Goal: Use online tool/utility: Utilize a website feature to perform a specific function

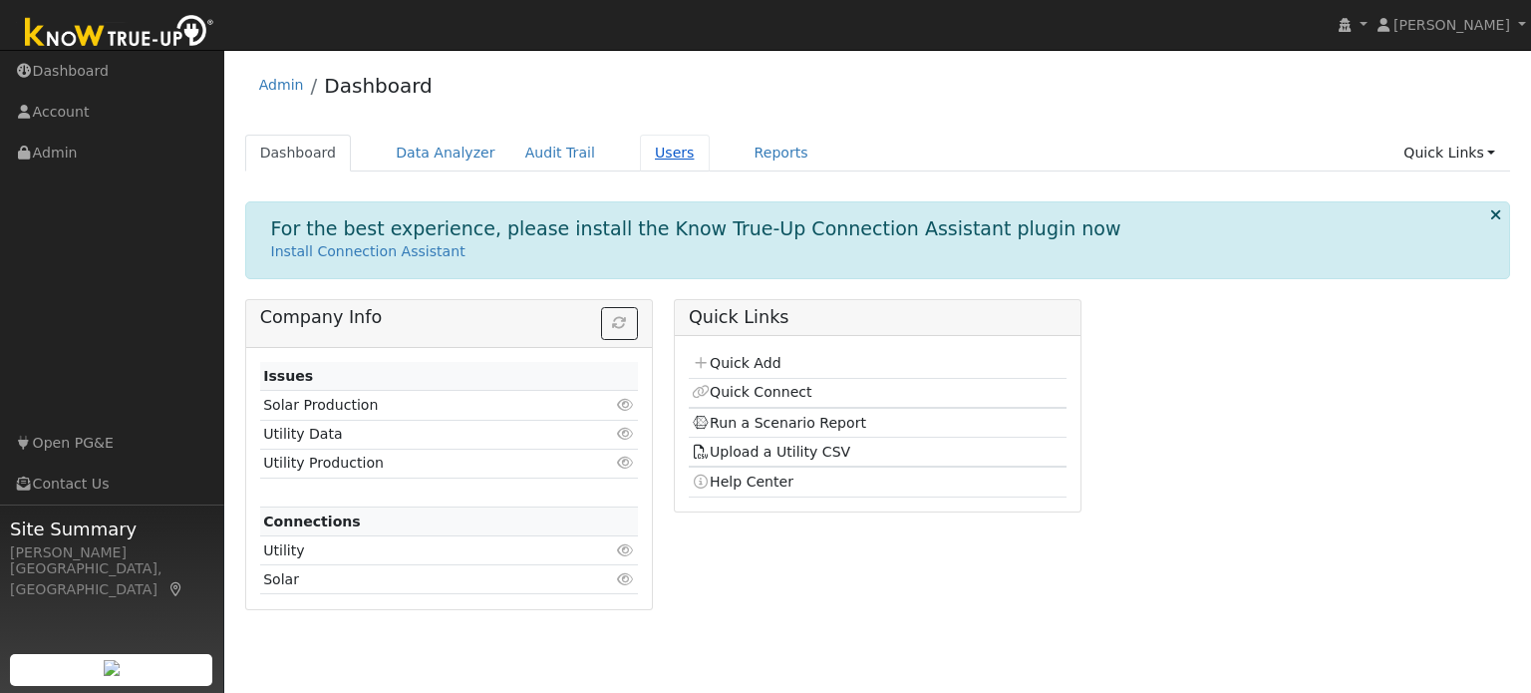
click at [640, 159] on link "Users" at bounding box center [675, 153] width 70 height 37
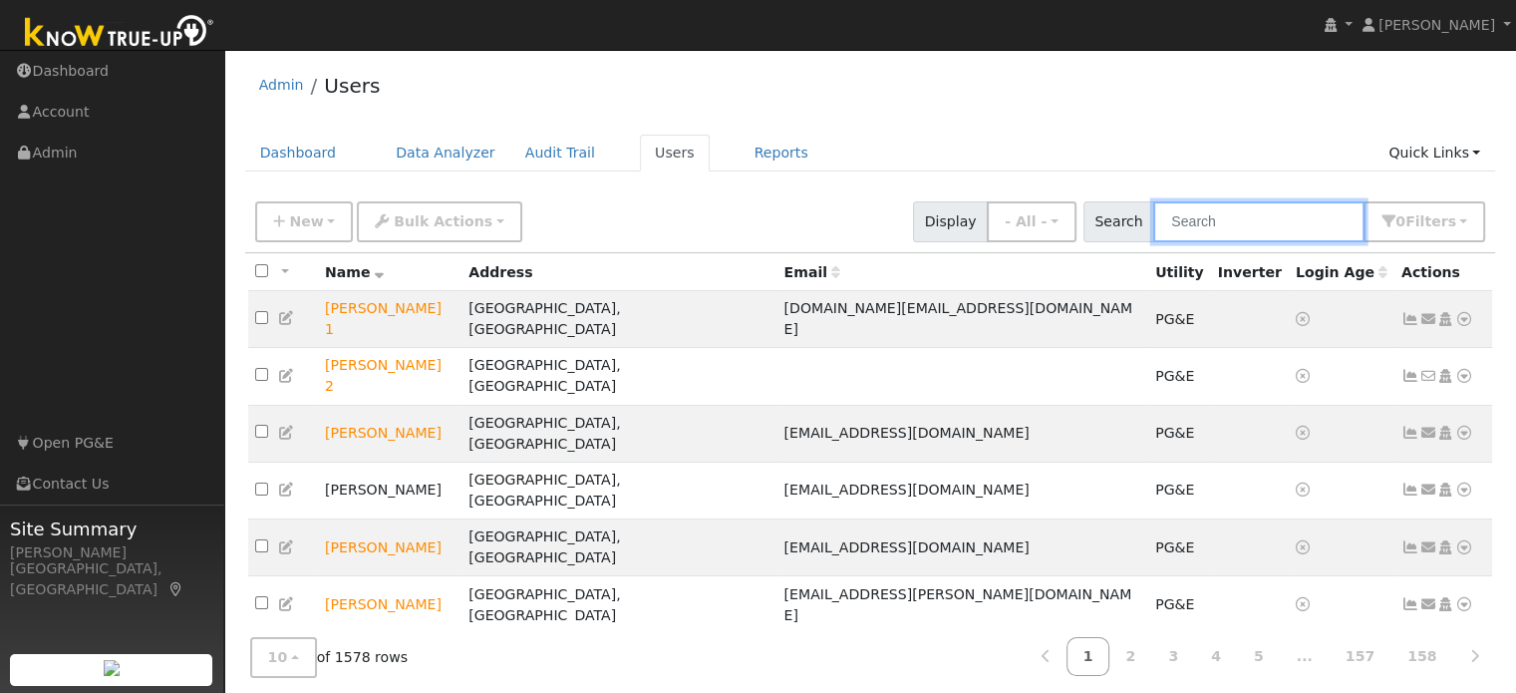
click at [1194, 216] on input "text" at bounding box center [1258, 221] width 211 height 41
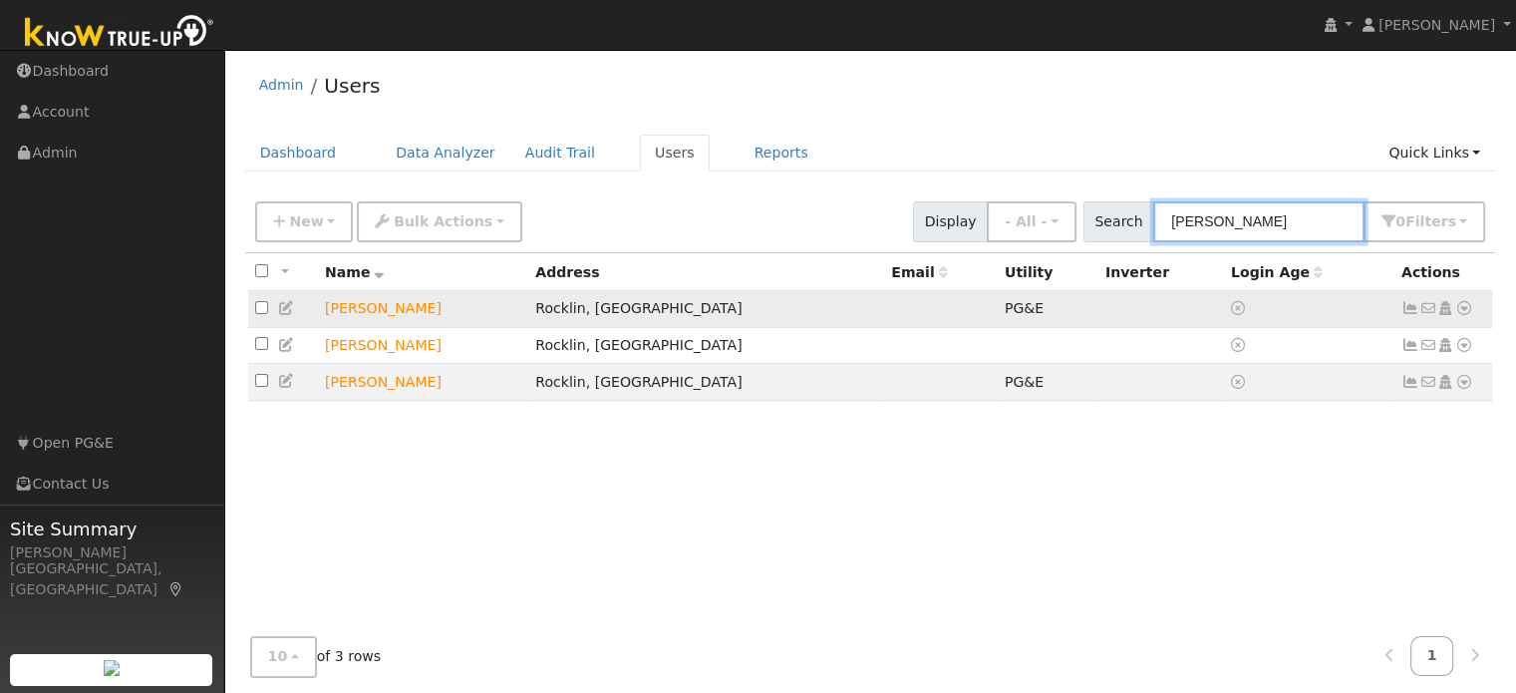
type input "chris del"
click at [1464, 313] on icon at bounding box center [1464, 308] width 18 height 14
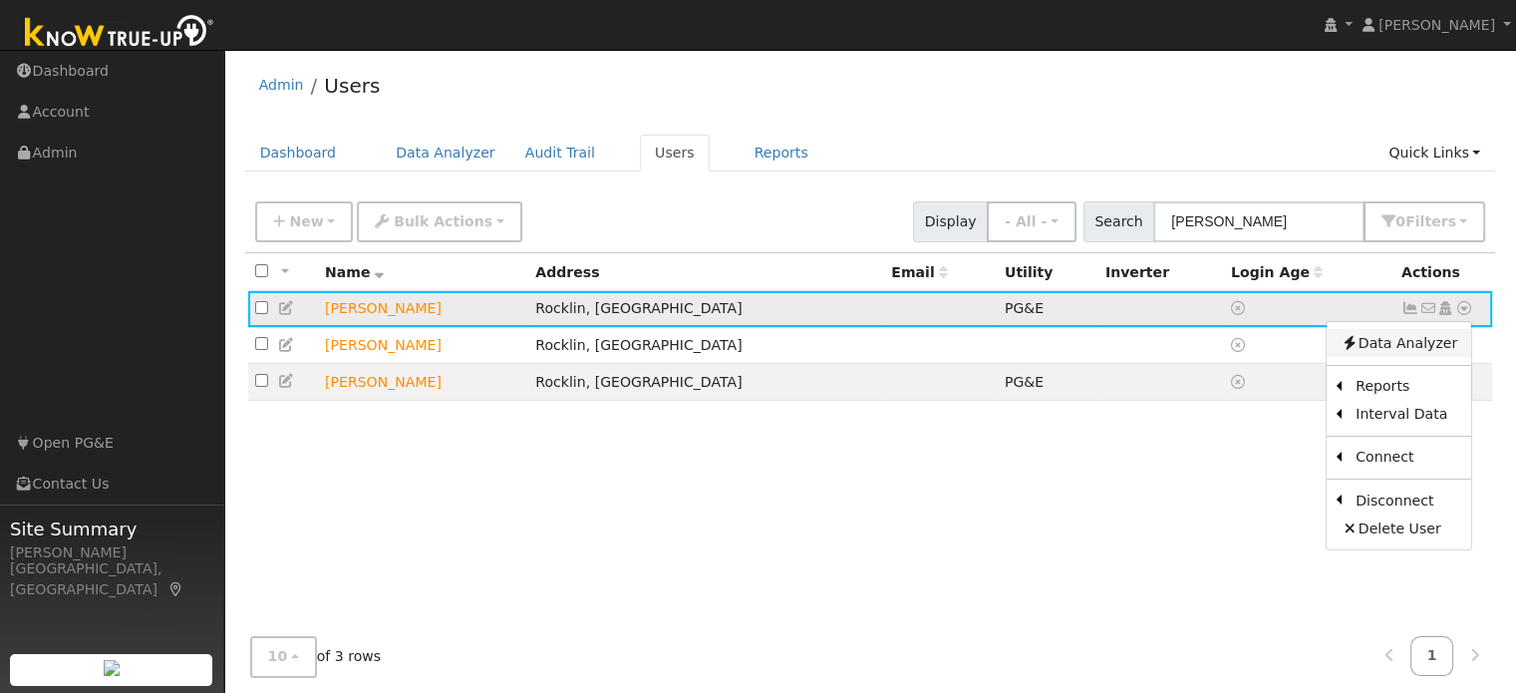
click at [1399, 346] on link "Data Analyzer" at bounding box center [1399, 343] width 145 height 28
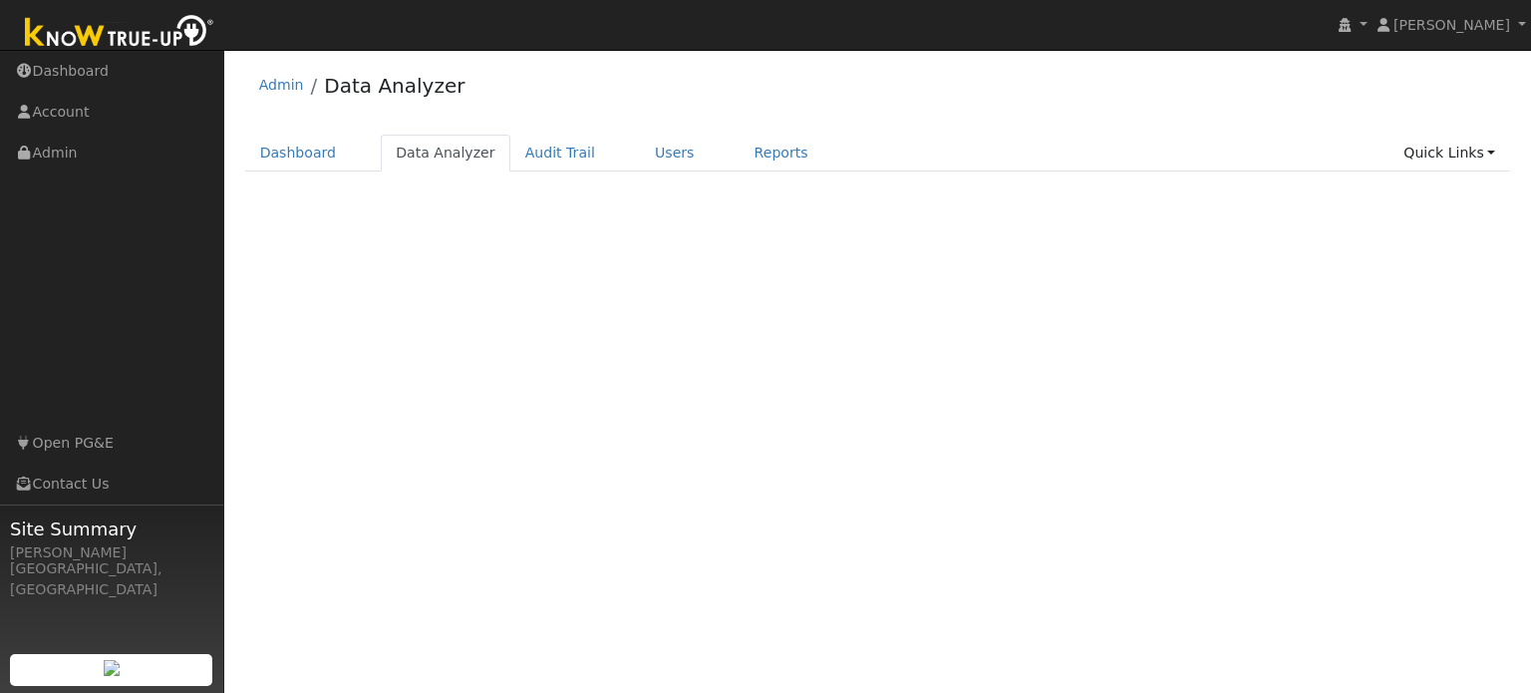
select select "7"
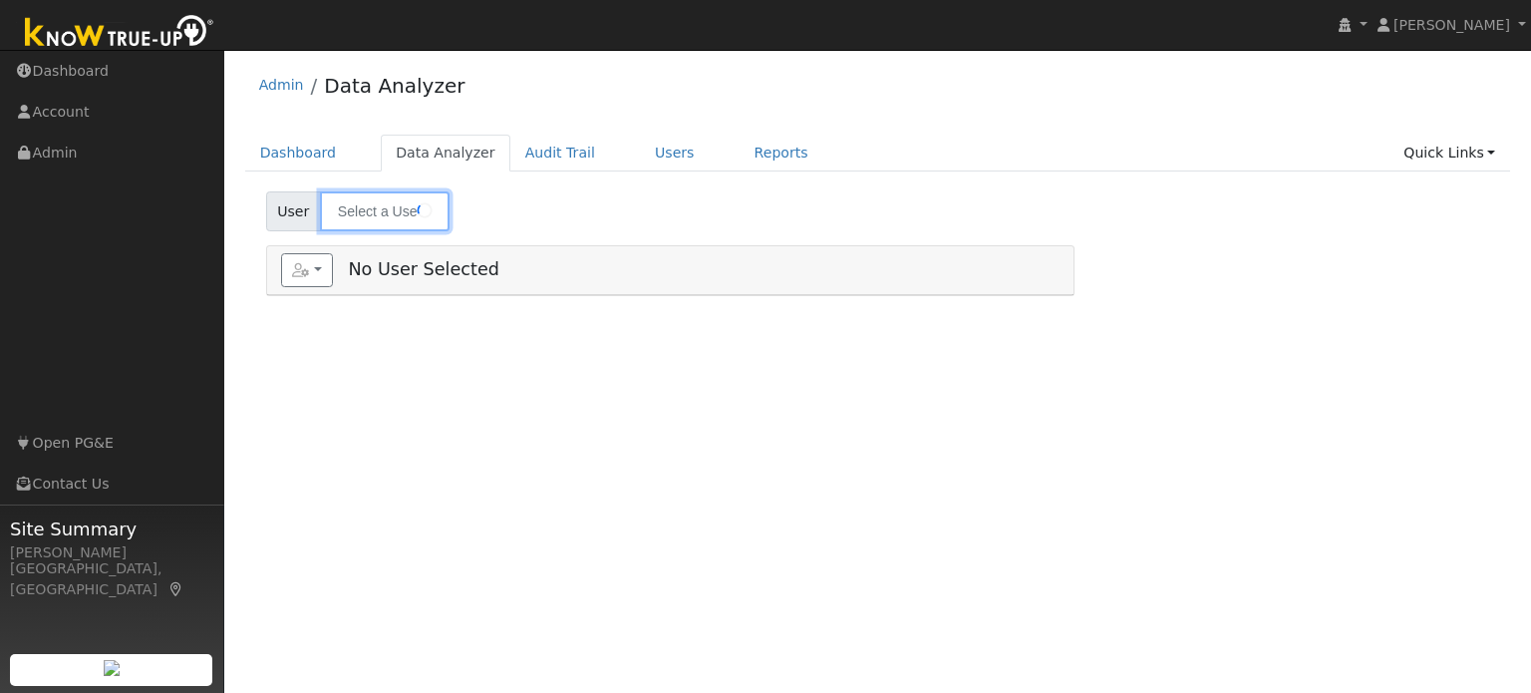
type input "[PERSON_NAME]"
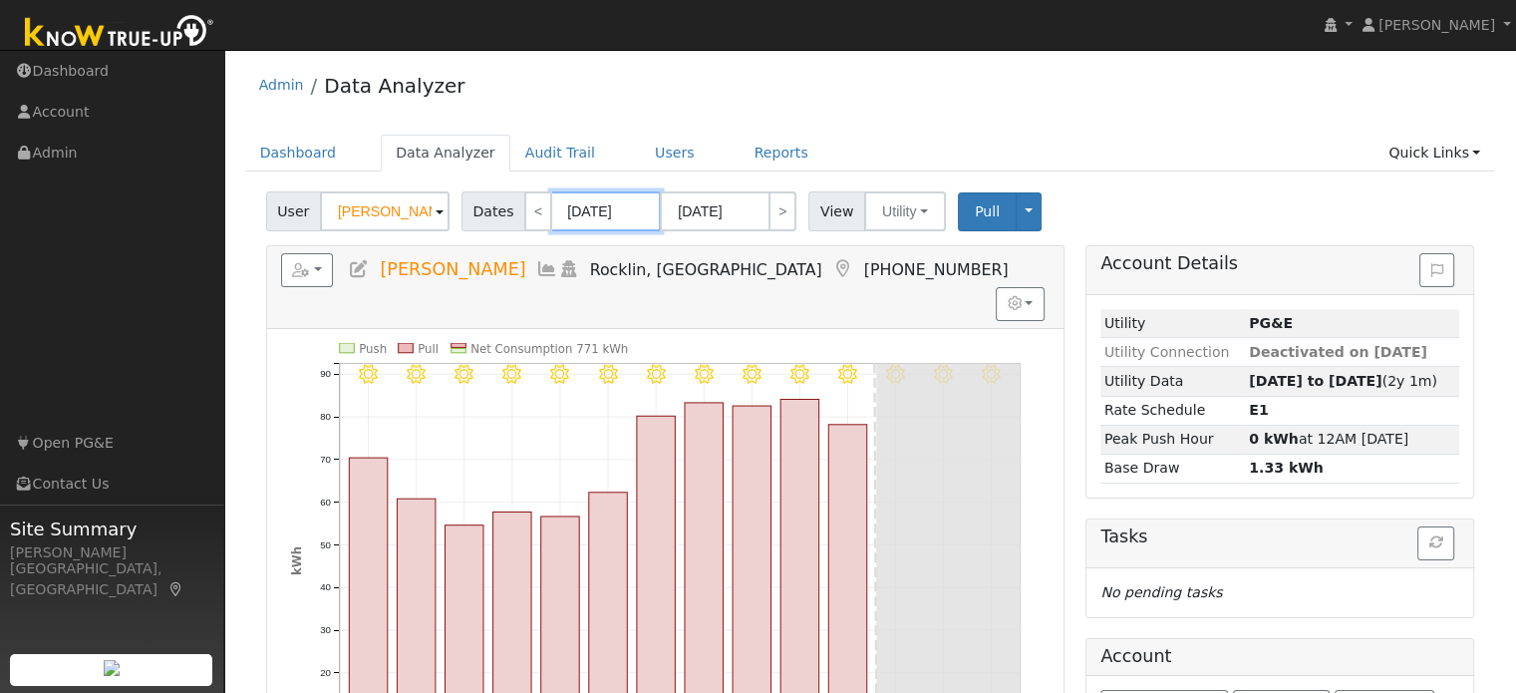
click at [583, 218] on input "[DATE]" at bounding box center [606, 211] width 110 height 40
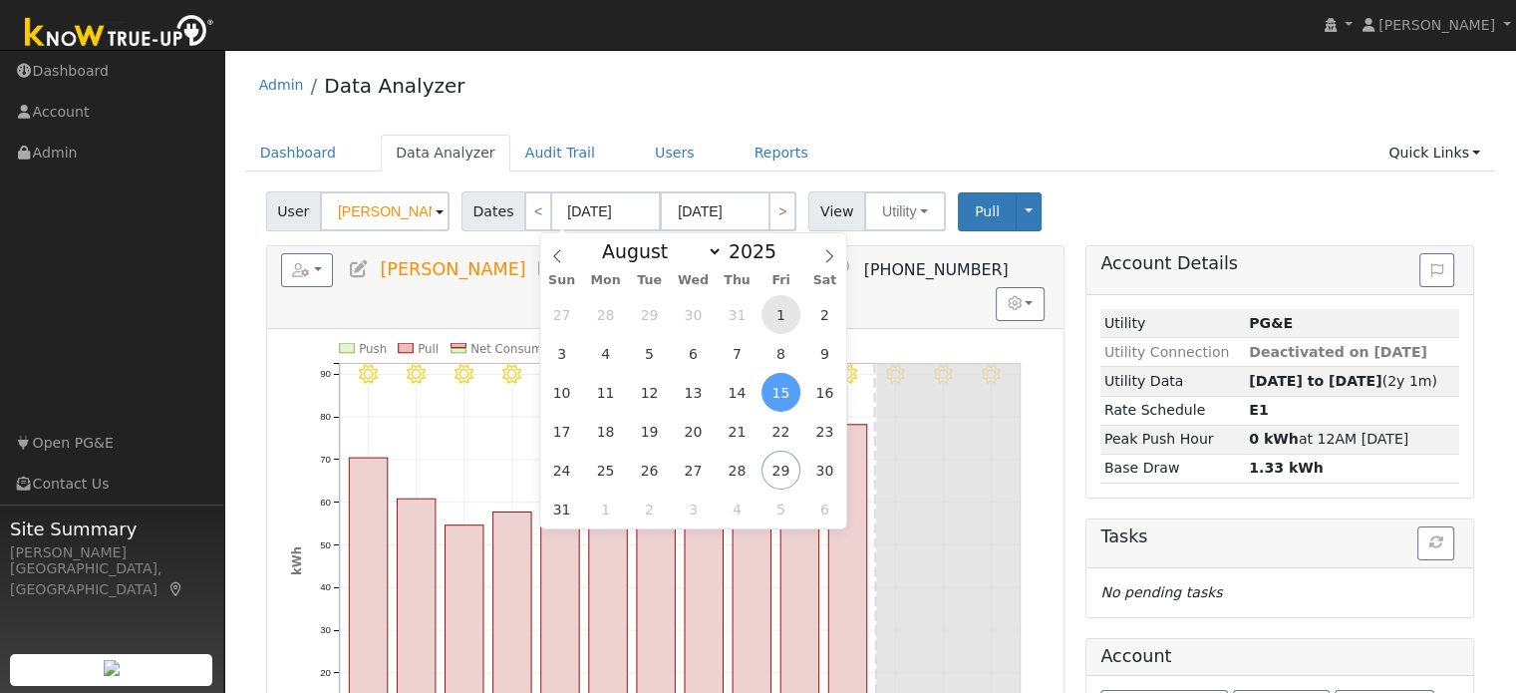
click at [782, 310] on span "1" at bounding box center [780, 314] width 39 height 39
type input "[DATE]"
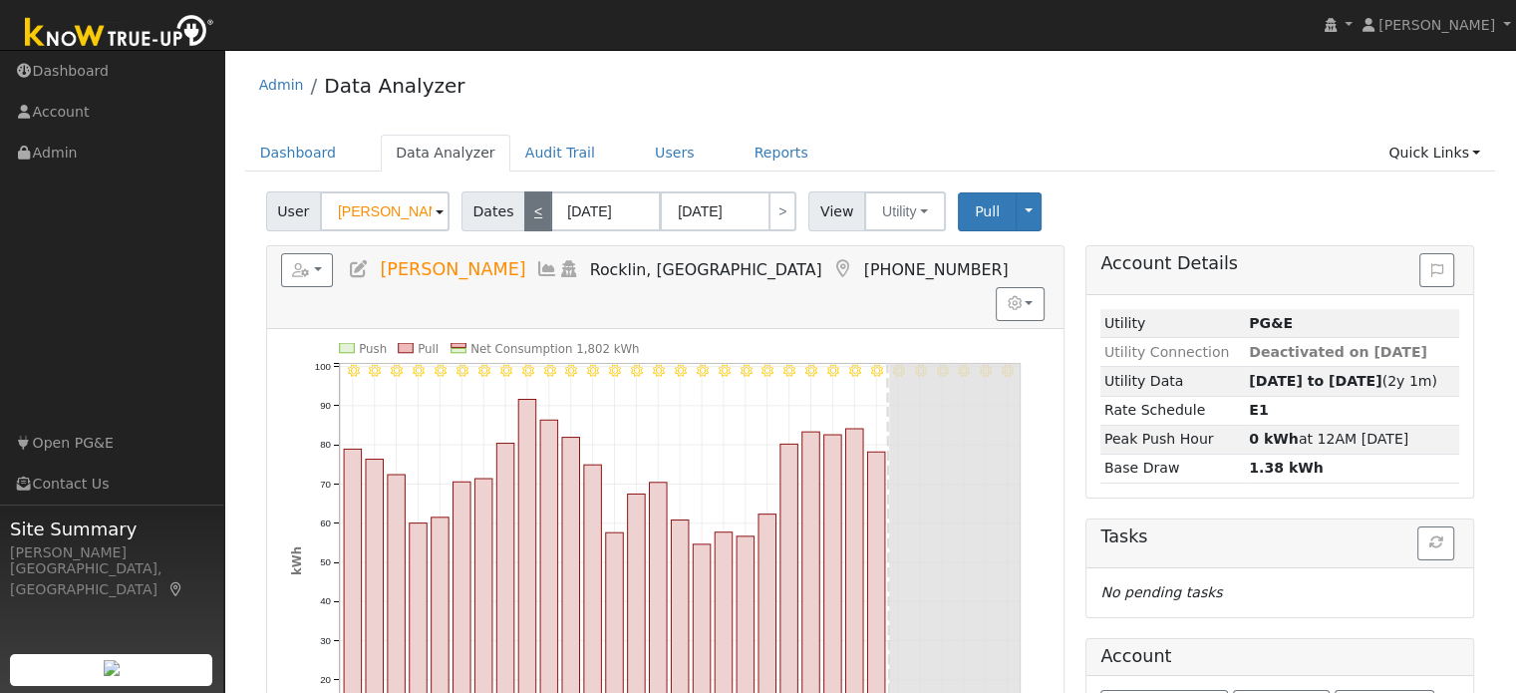
click at [528, 205] on link "<" at bounding box center [538, 211] width 28 height 40
type input "[DATE]"
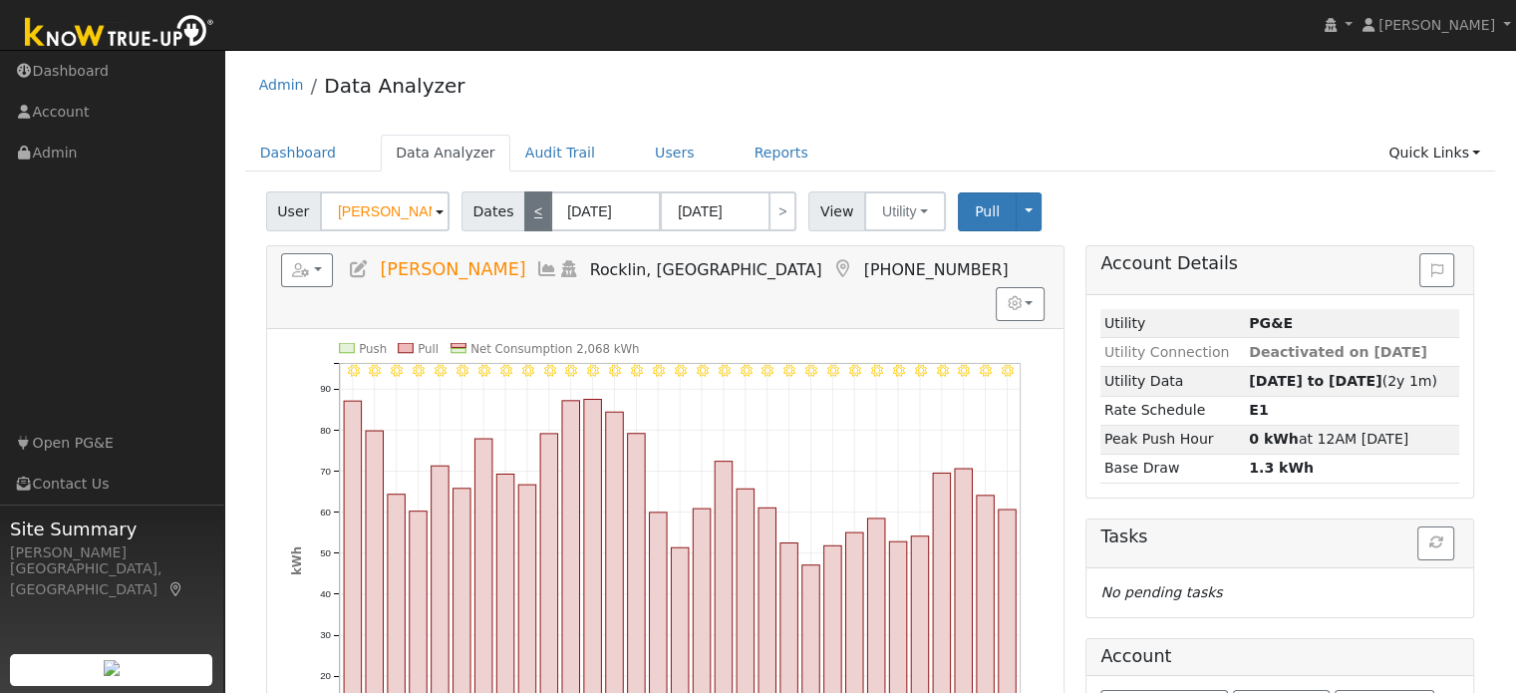
click at [530, 212] on link "<" at bounding box center [538, 211] width 28 height 40
type input "[DATE]"
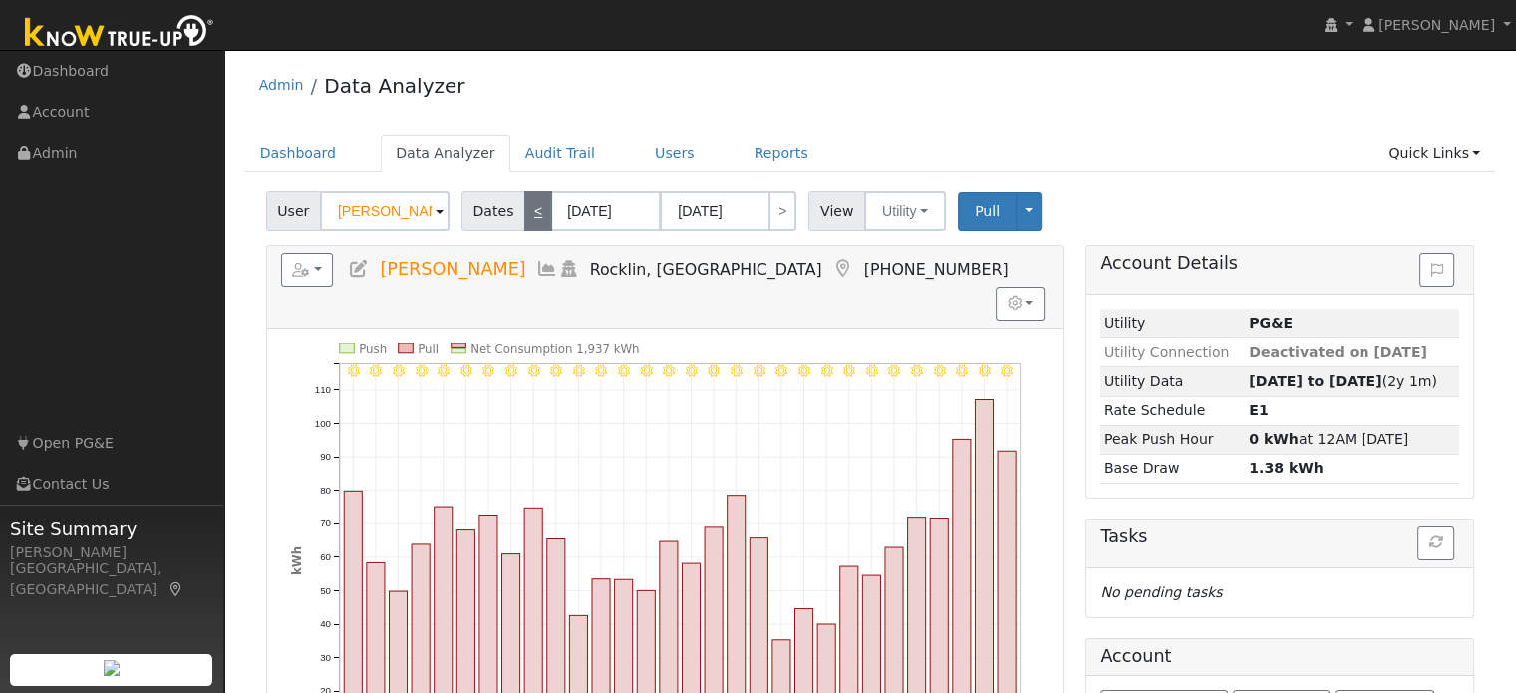
click at [530, 212] on link "<" at bounding box center [538, 211] width 28 height 40
type input "[DATE]"
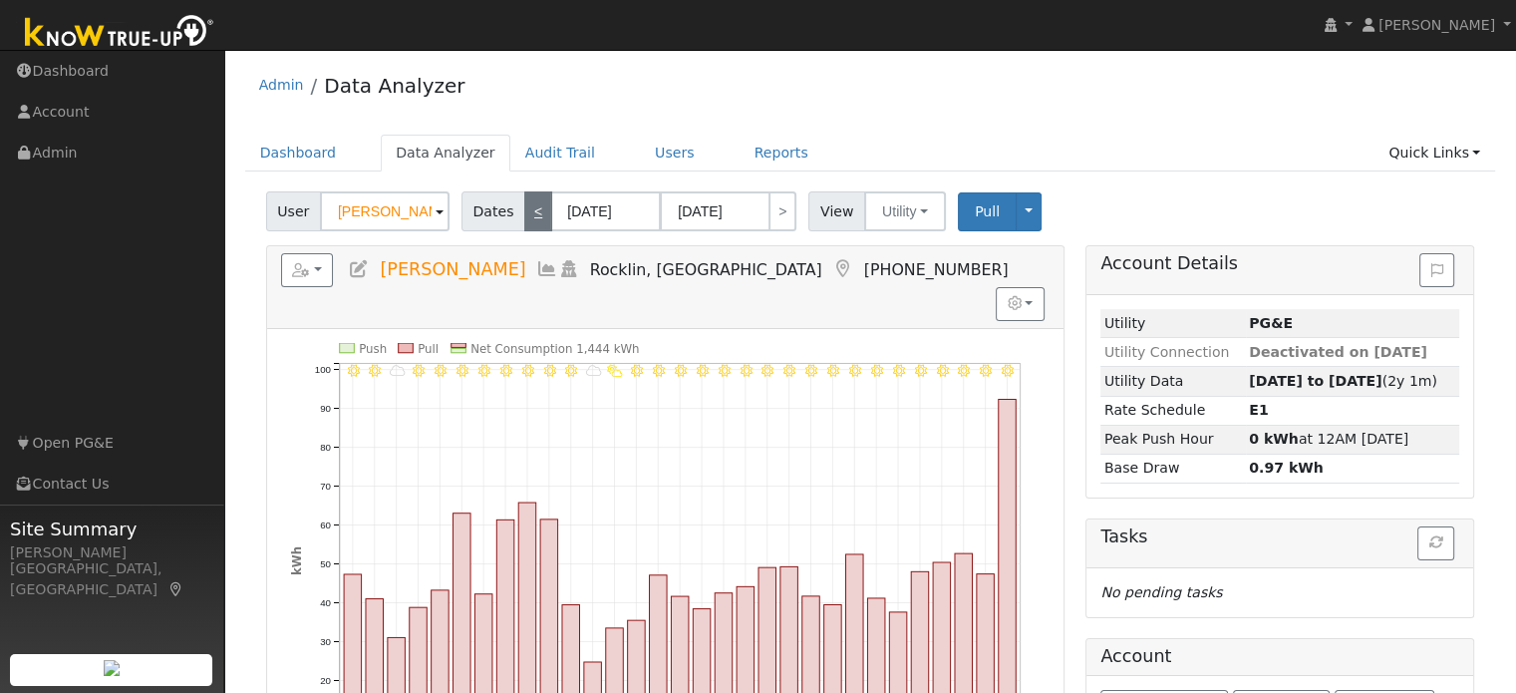
click at [530, 212] on link "<" at bounding box center [538, 211] width 28 height 40
type input "[DATE]"
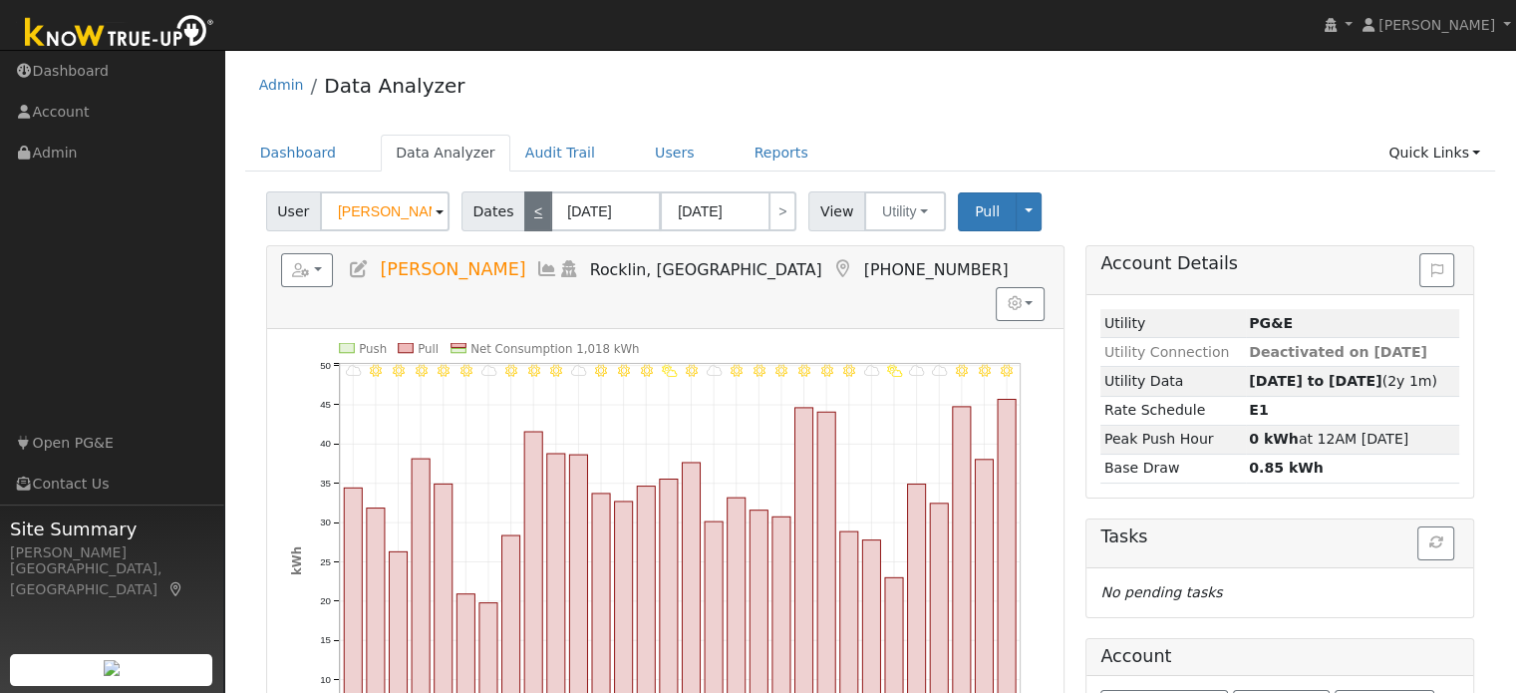
click at [530, 212] on link "<" at bounding box center [538, 211] width 28 height 40
type input "[DATE]"
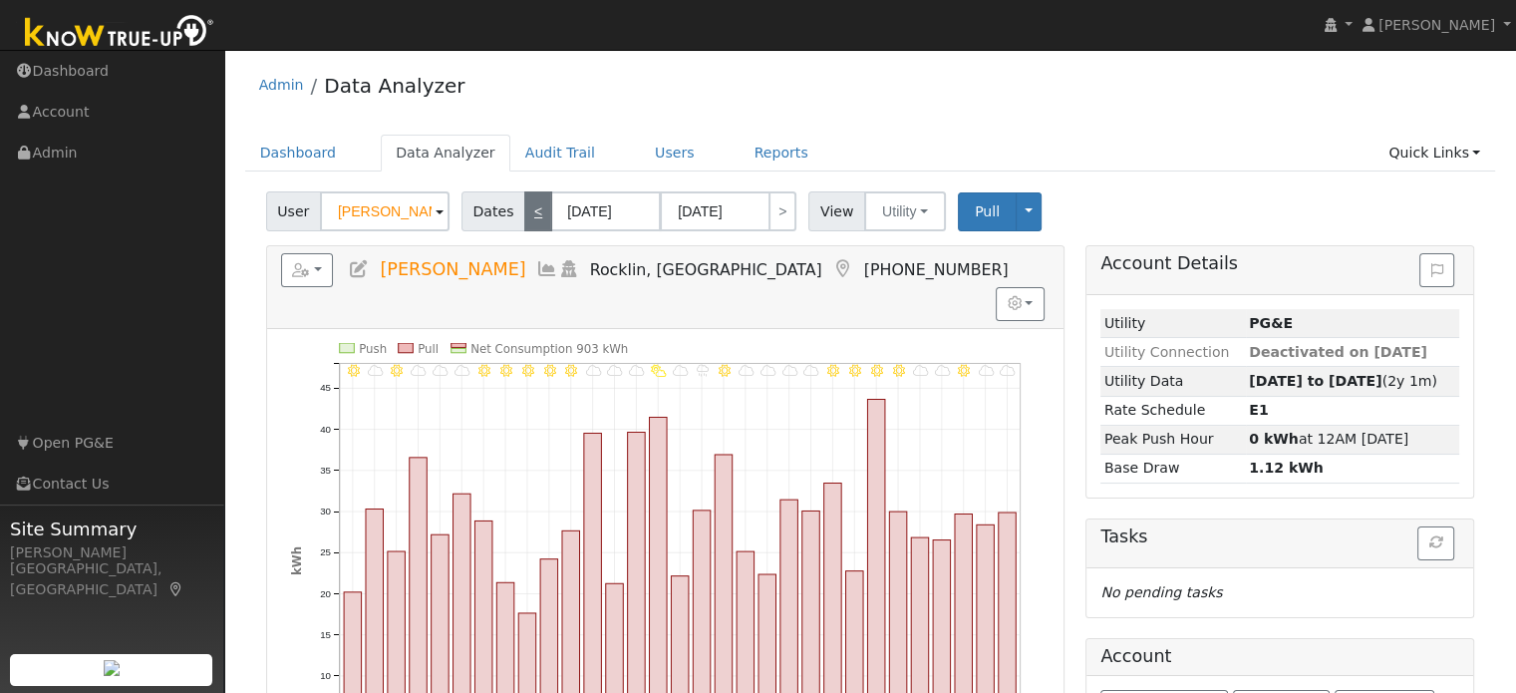
click at [530, 212] on link "<" at bounding box center [538, 211] width 28 height 40
type input "[DATE]"
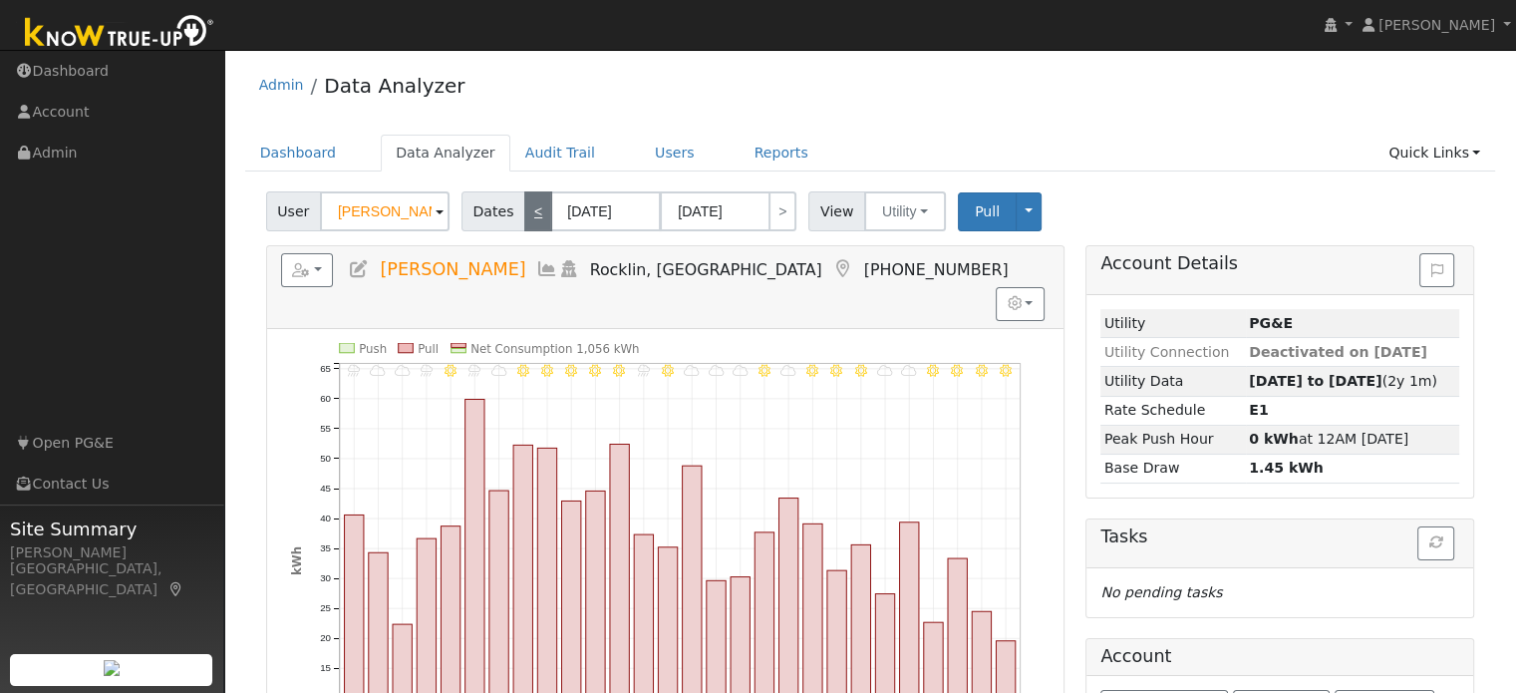
click at [530, 212] on link "<" at bounding box center [538, 211] width 28 height 40
type input "[DATE]"
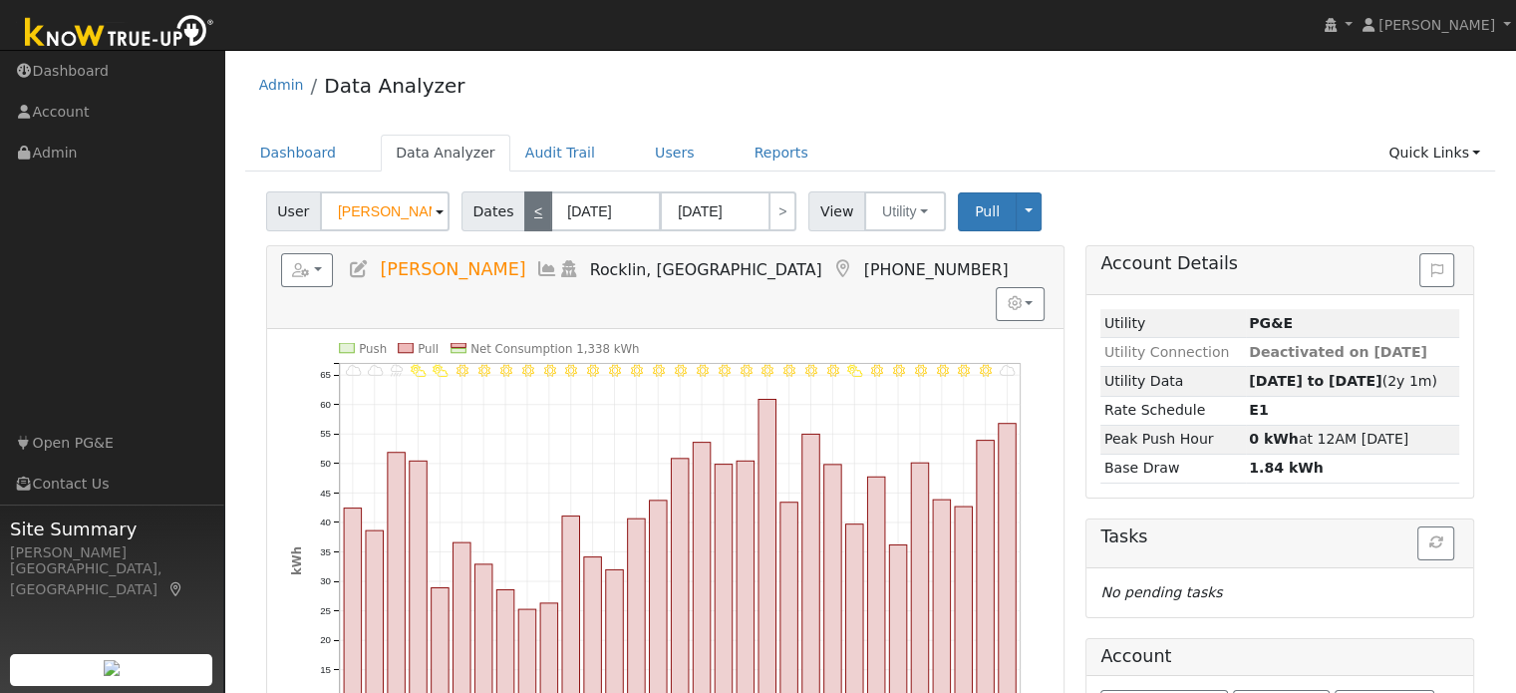
click at [530, 212] on link "<" at bounding box center [538, 211] width 28 height 40
type input "[DATE]"
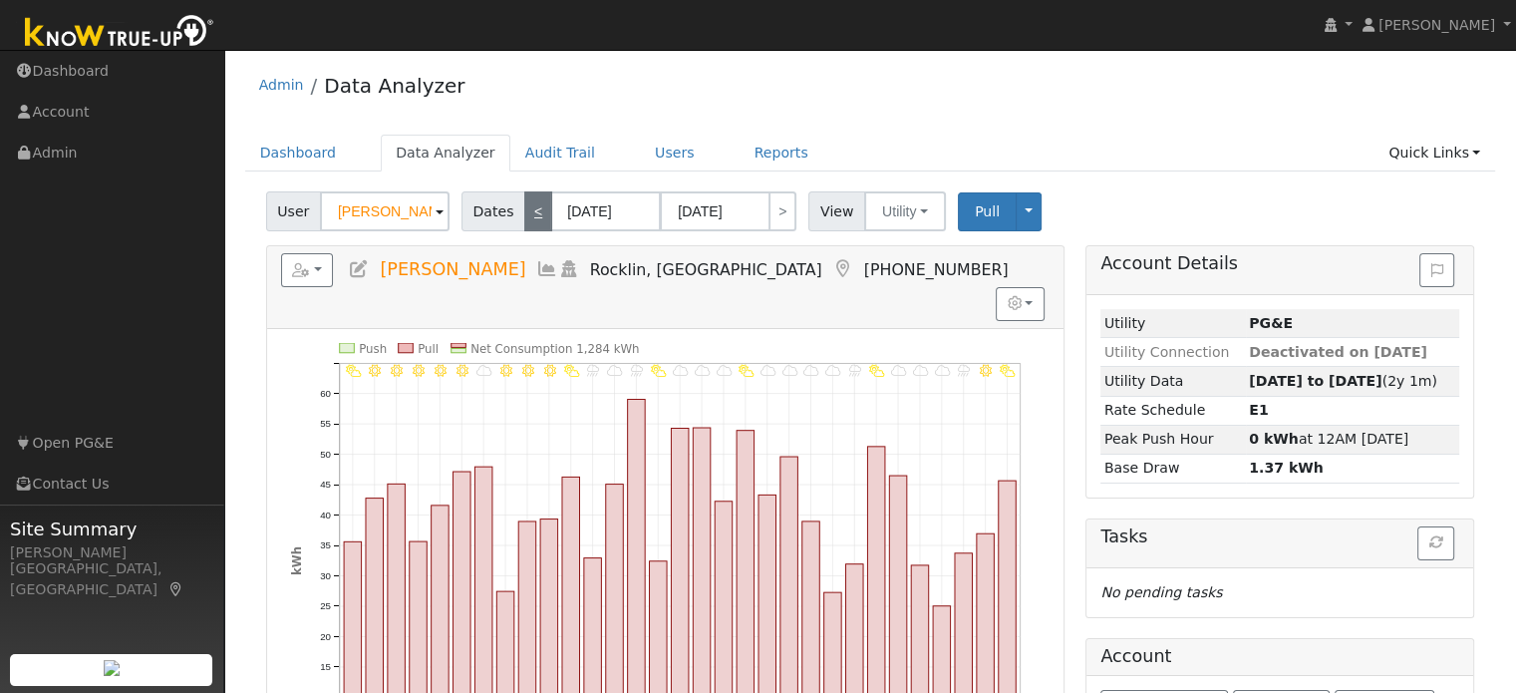
click at [530, 212] on link "<" at bounding box center [538, 211] width 28 height 40
type input "[DATE]"
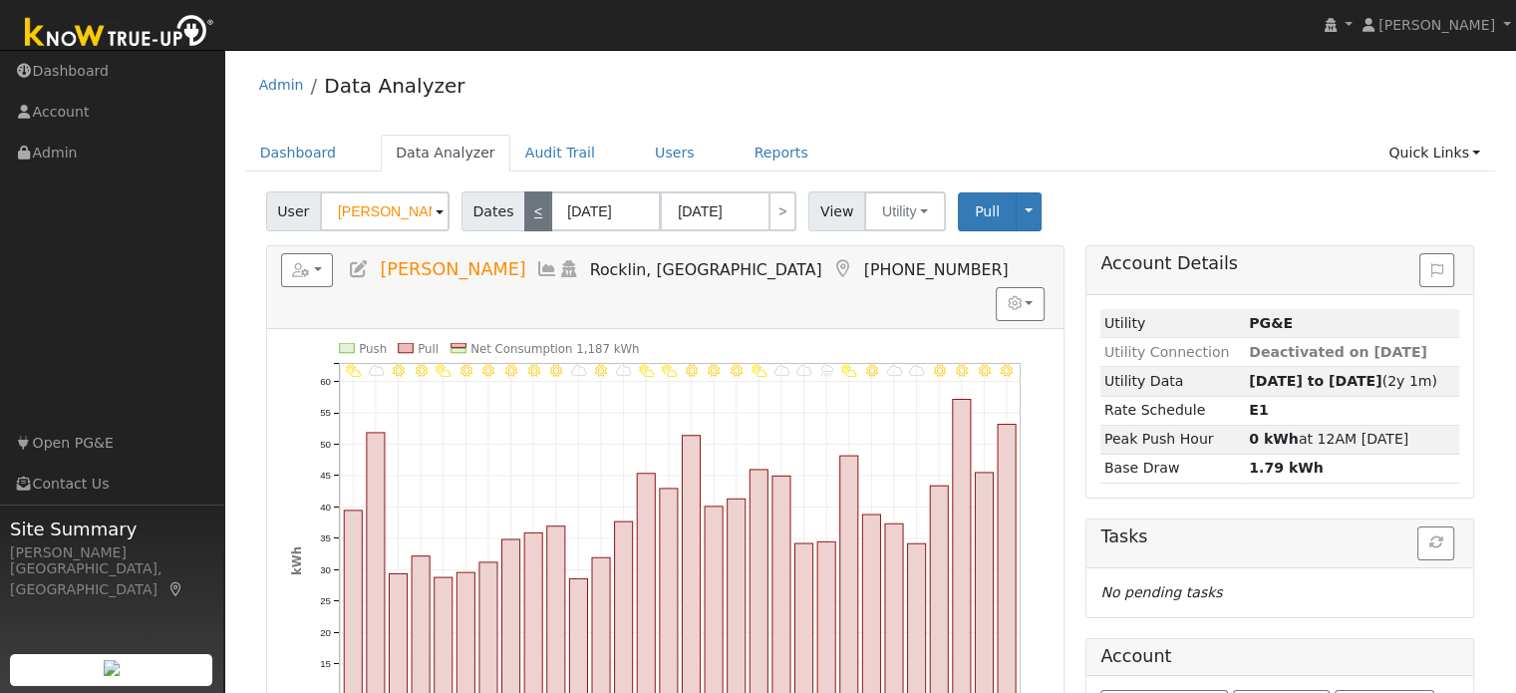
click at [530, 212] on link "<" at bounding box center [538, 211] width 28 height 40
type input "[DATE]"
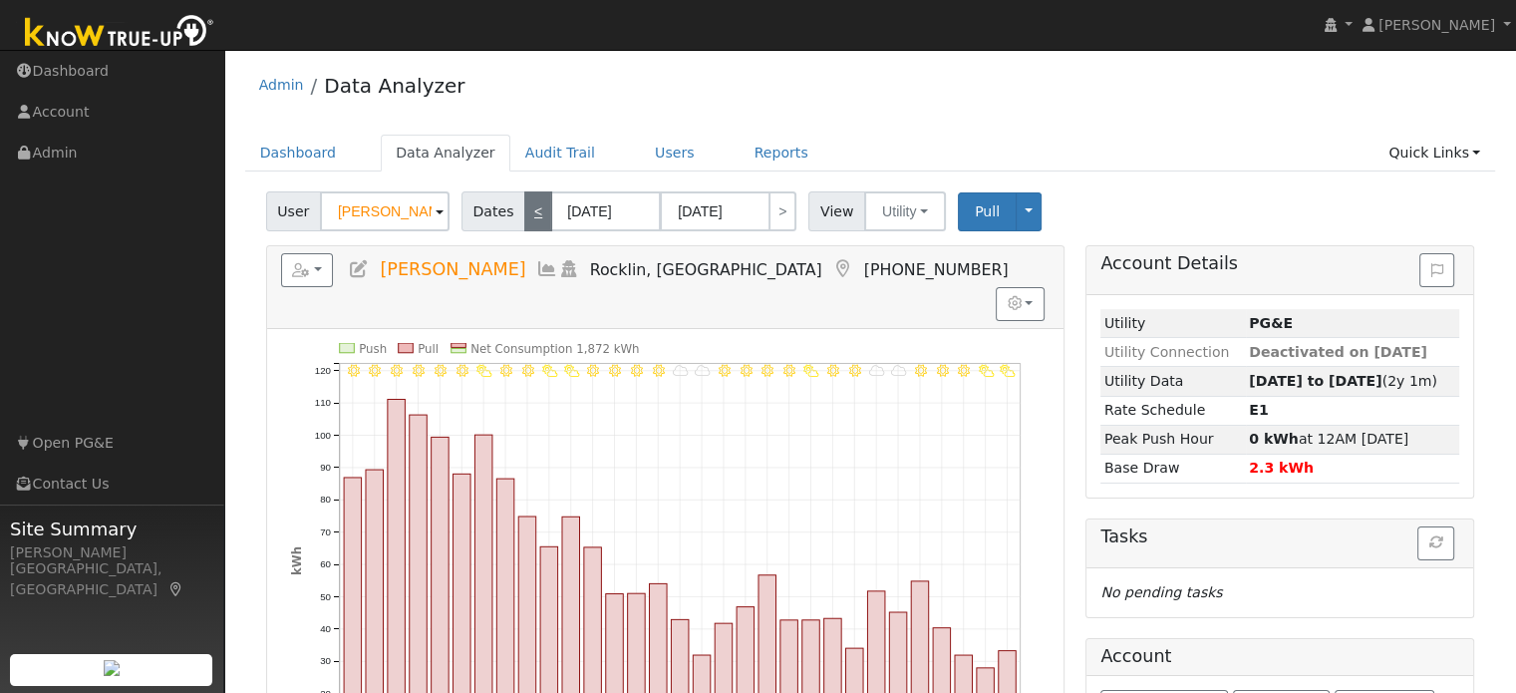
click at [528, 214] on link "<" at bounding box center [538, 211] width 28 height 40
type input "[DATE]"
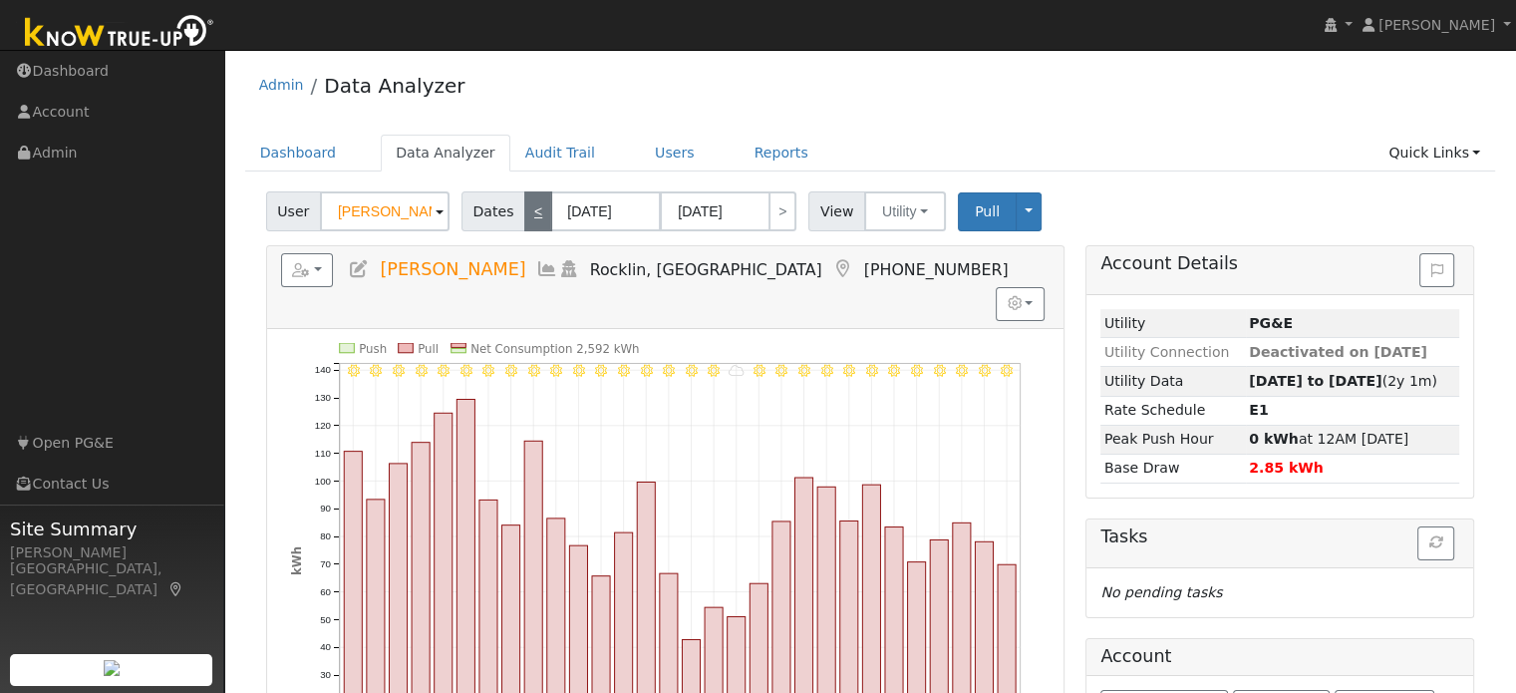
click at [524, 210] on link "<" at bounding box center [538, 211] width 28 height 40
type input "[DATE]"
